Goal: Task Accomplishment & Management: Manage account settings

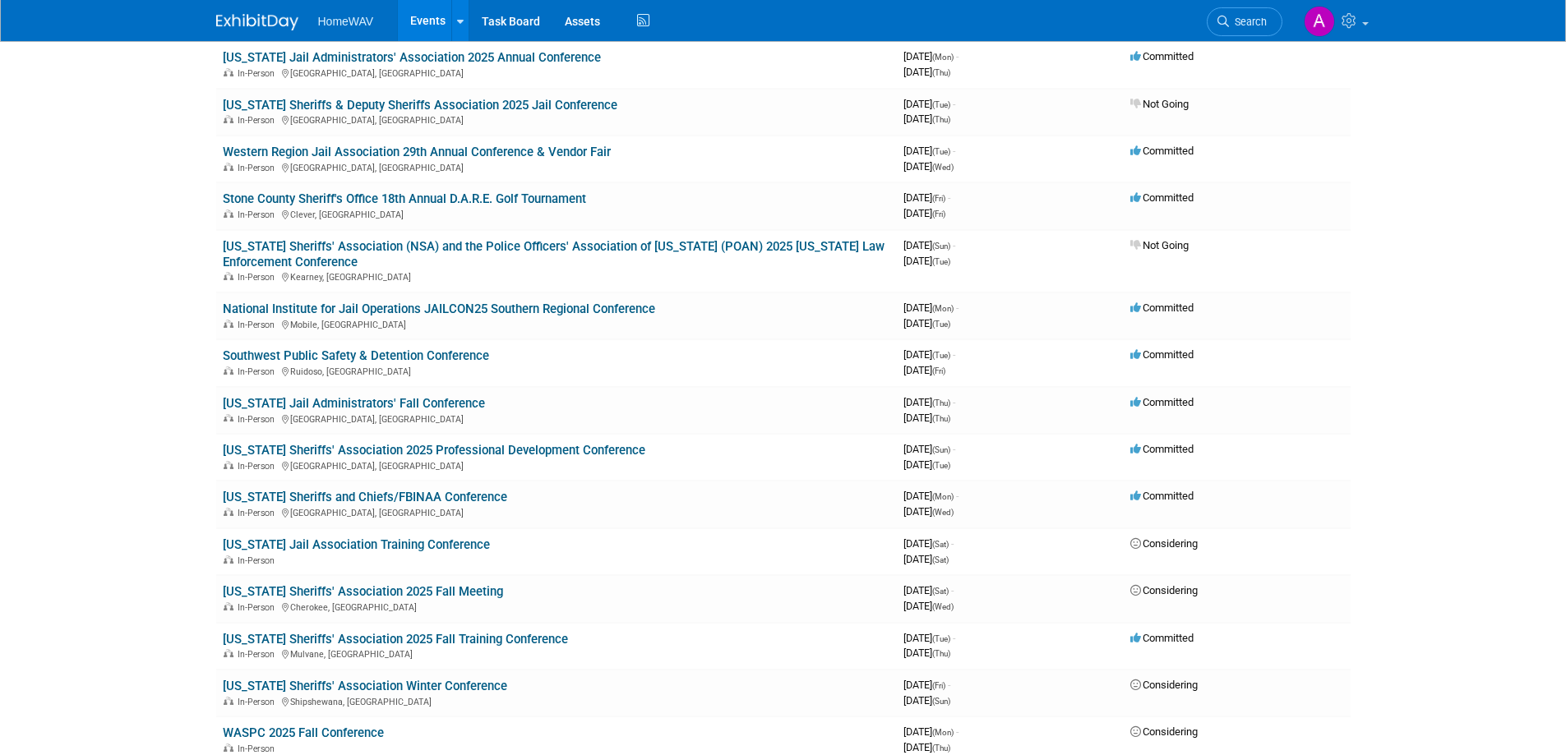
scroll to position [560, 0]
click at [421, 592] on link "[US_STATE] Sheriffs' Association 2025 Fall Meeting" at bounding box center [363, 593] width 280 height 15
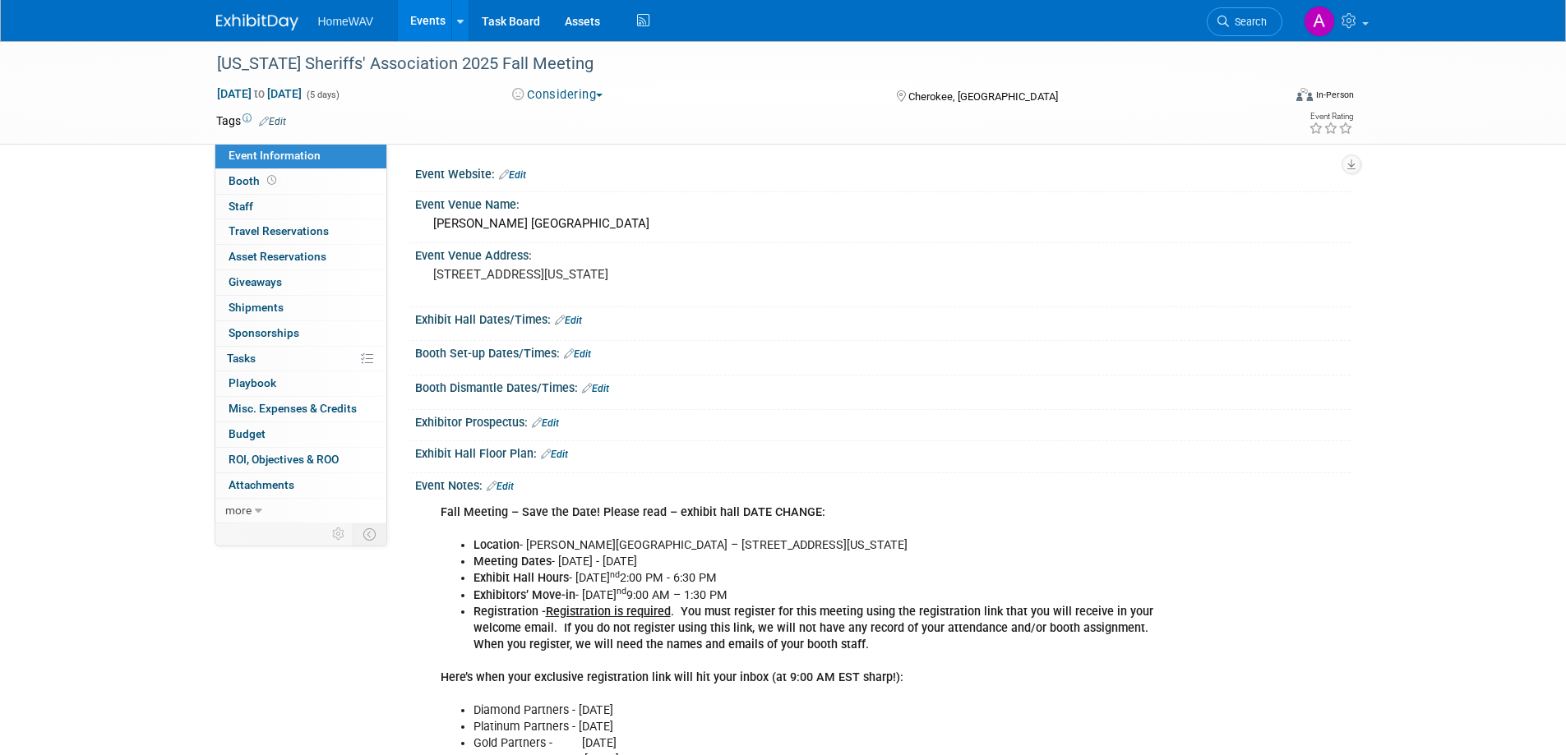
click at [520, 174] on link "Edit" at bounding box center [512, 175] width 27 height 12
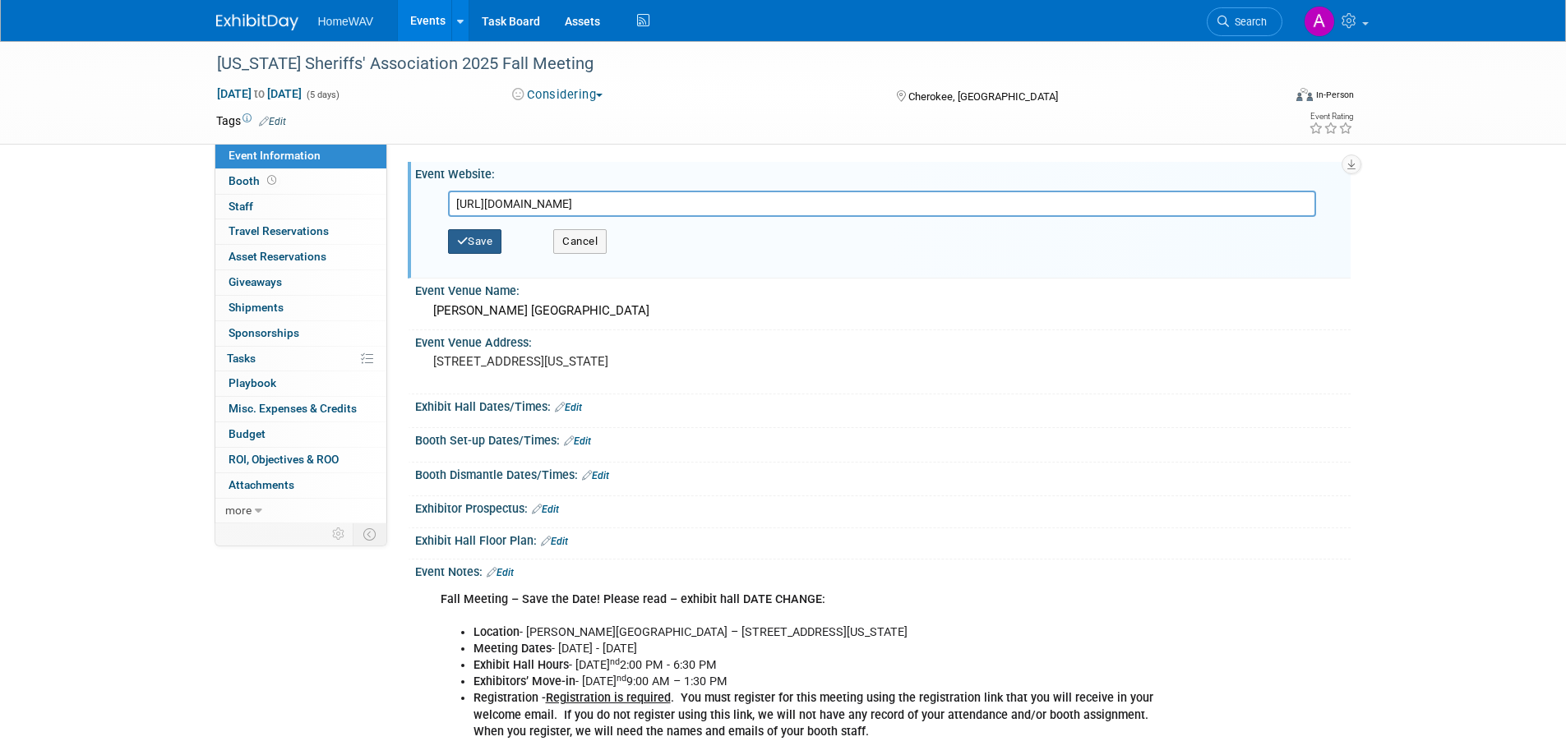
type input "[URL][DOMAIN_NAME]"
click at [478, 242] on button "Save" at bounding box center [475, 241] width 54 height 25
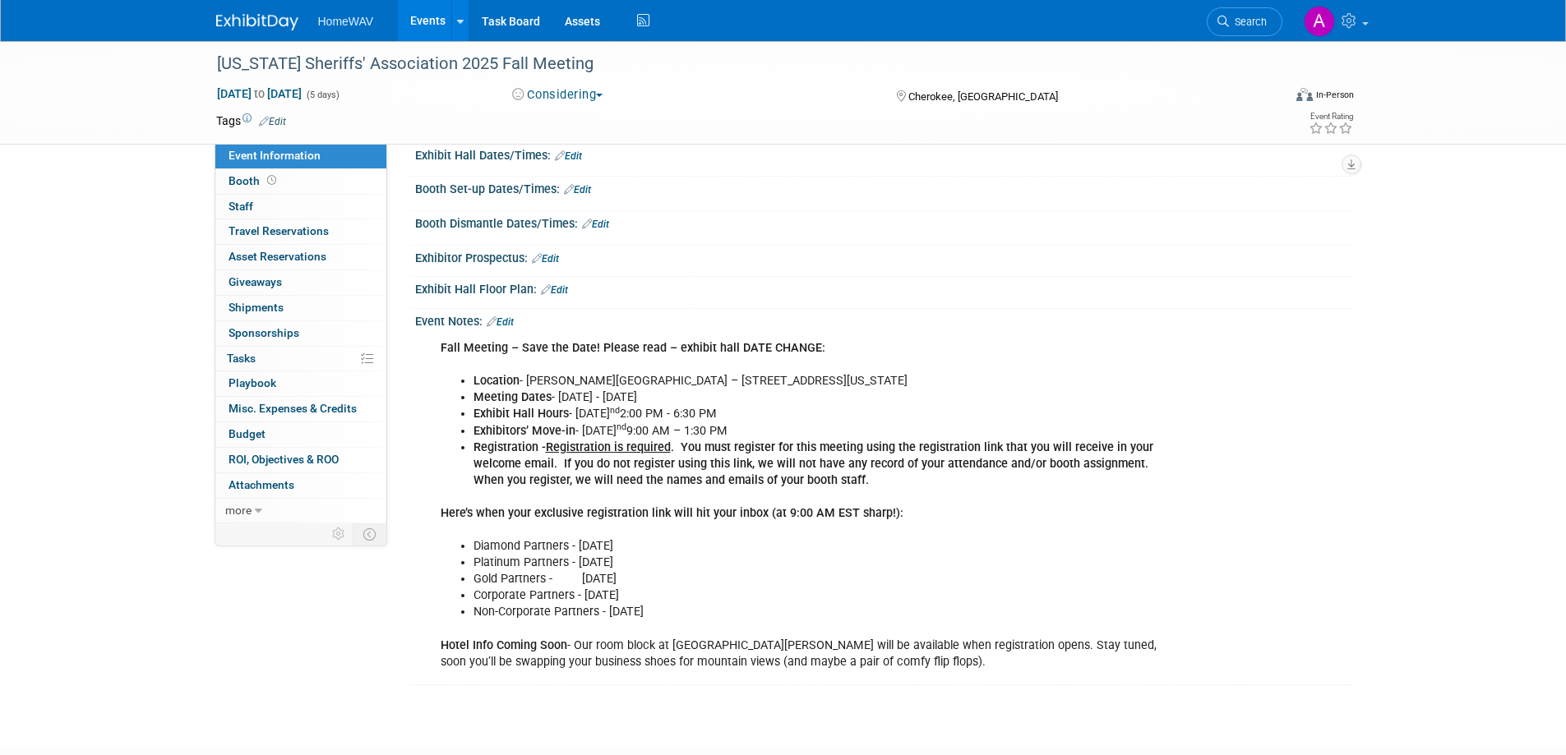
scroll to position [217, 0]
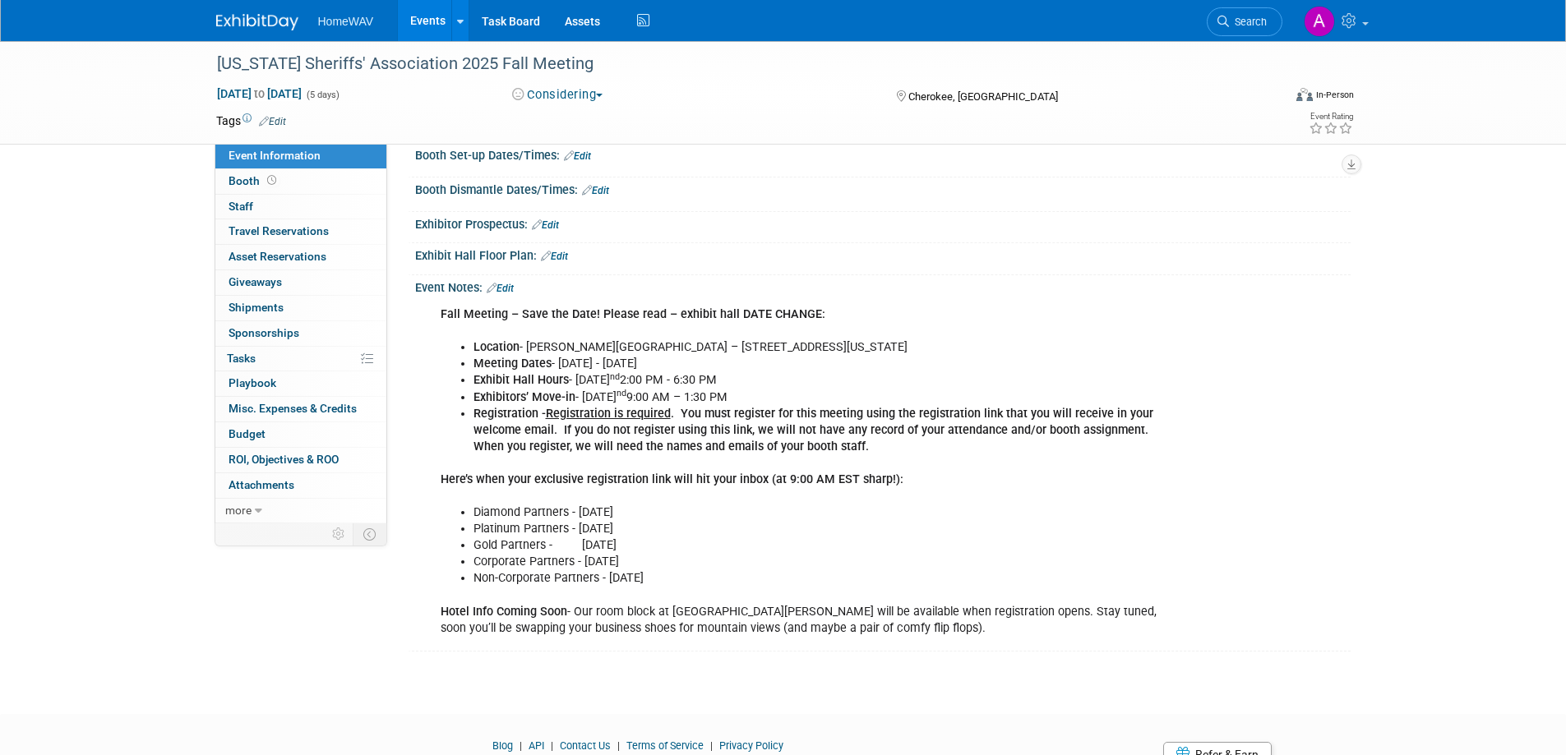
click at [510, 287] on link "Edit" at bounding box center [500, 289] width 27 height 12
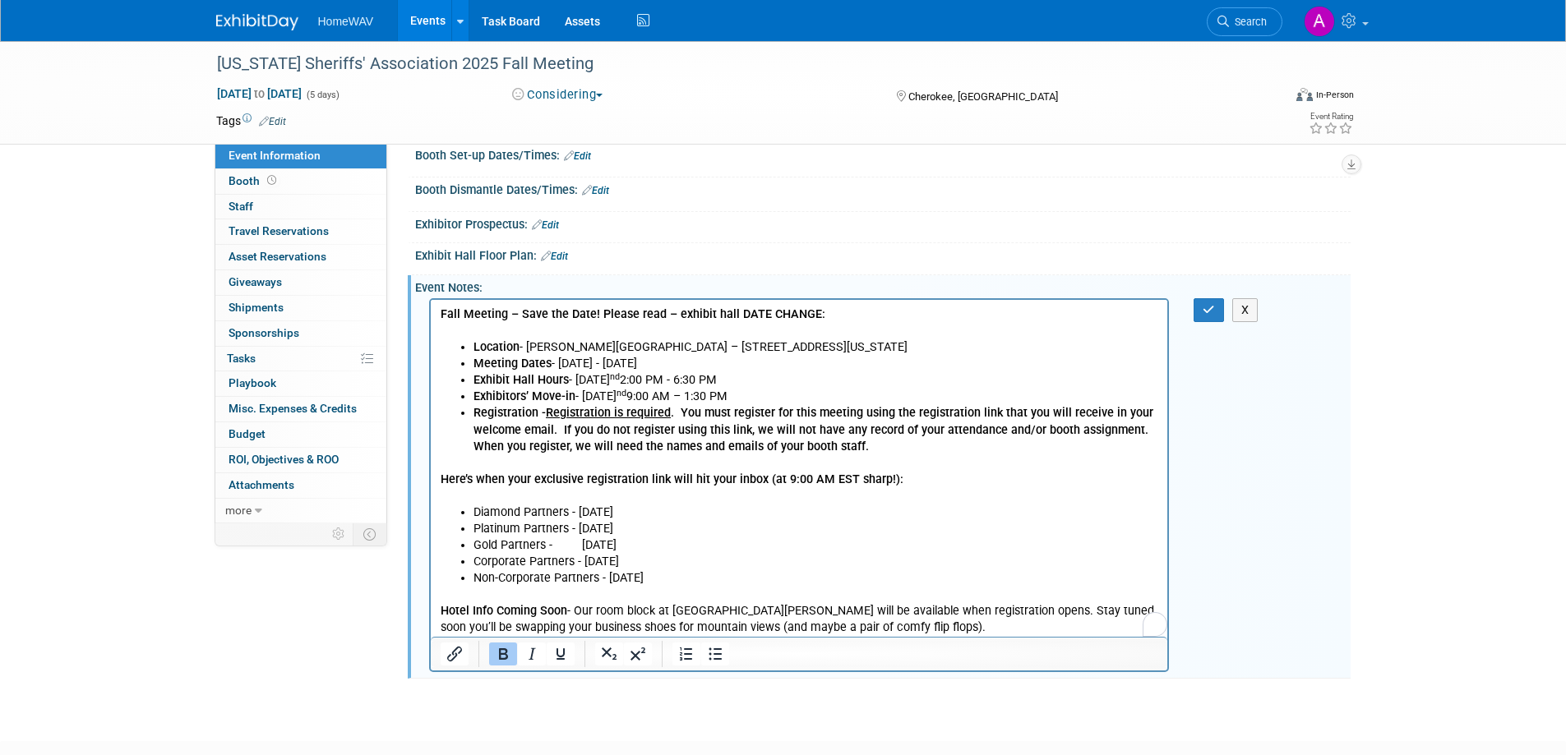
scroll to position [0, 0]
click at [880, 631] on p "Hotel Info Coming Soon - Our room block at [GEOGRAPHIC_DATA][PERSON_NAME] will …" at bounding box center [799, 611] width 718 height 49
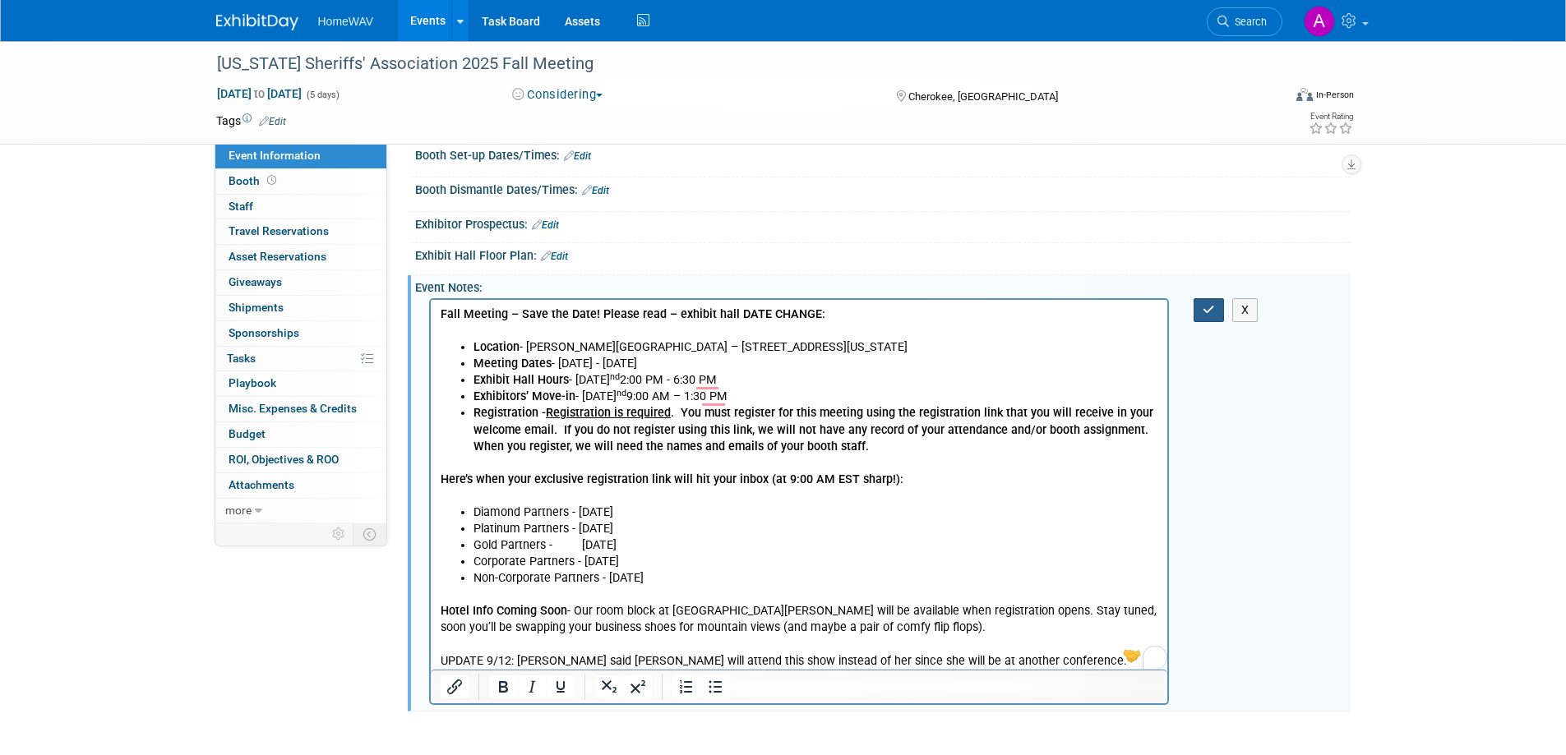
click at [1208, 311] on icon "button" at bounding box center [1208, 310] width 12 height 12
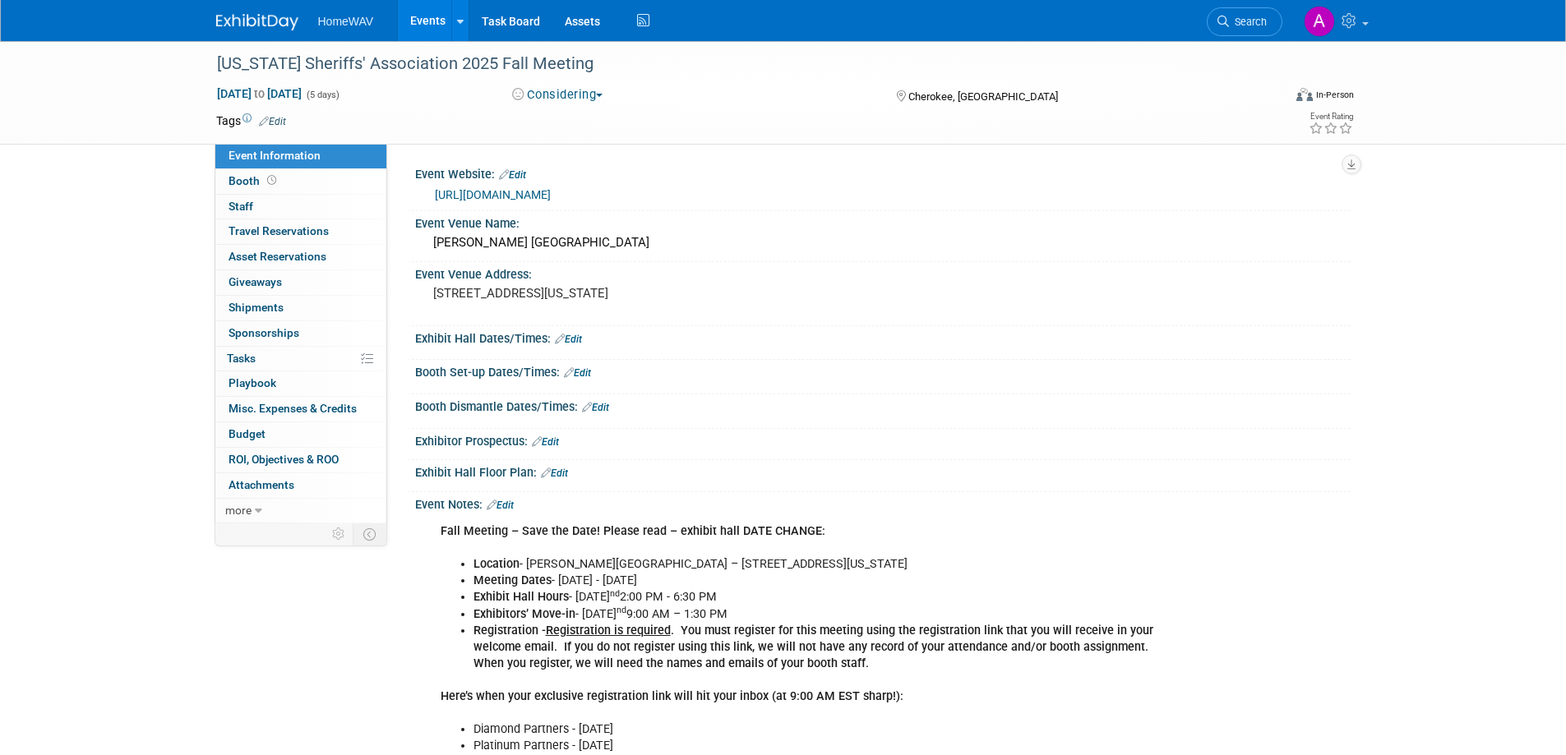
click at [427, 24] on link "Events" at bounding box center [428, 20] width 60 height 41
